Goal: Find specific page/section: Find specific page/section

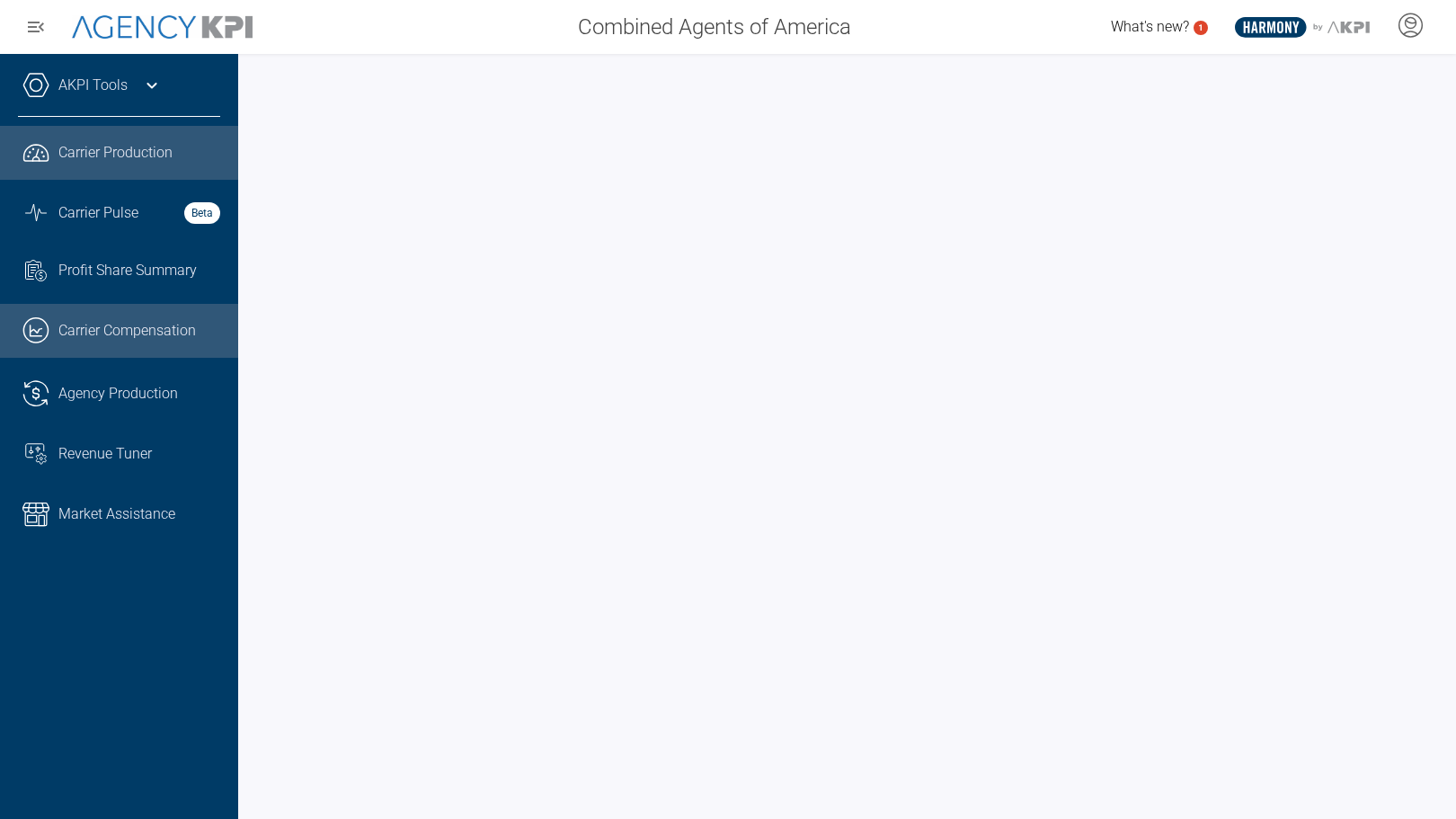
click at [113, 331] on span "Carrier Compensation" at bounding box center [127, 331] width 137 height 22
click at [125, 339] on span "Carrier Compensation" at bounding box center [127, 331] width 137 height 22
